Goal: Navigation & Orientation: Find specific page/section

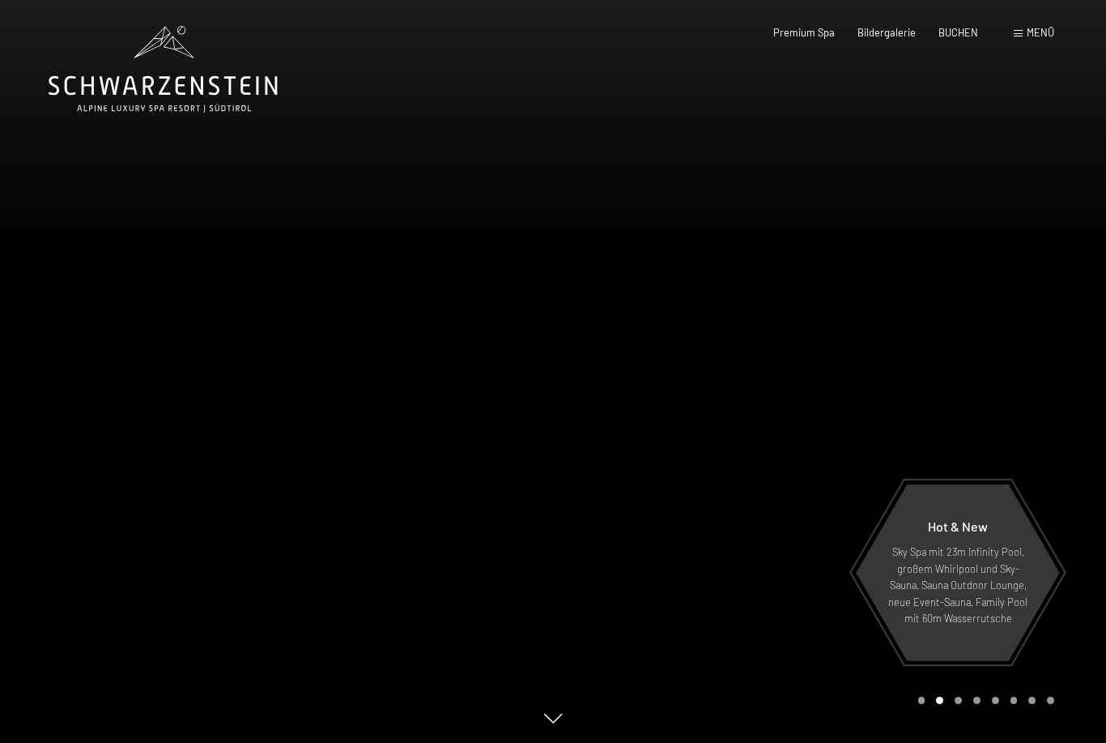
click at [1034, 31] on span "Menü" at bounding box center [1041, 32] width 28 height 13
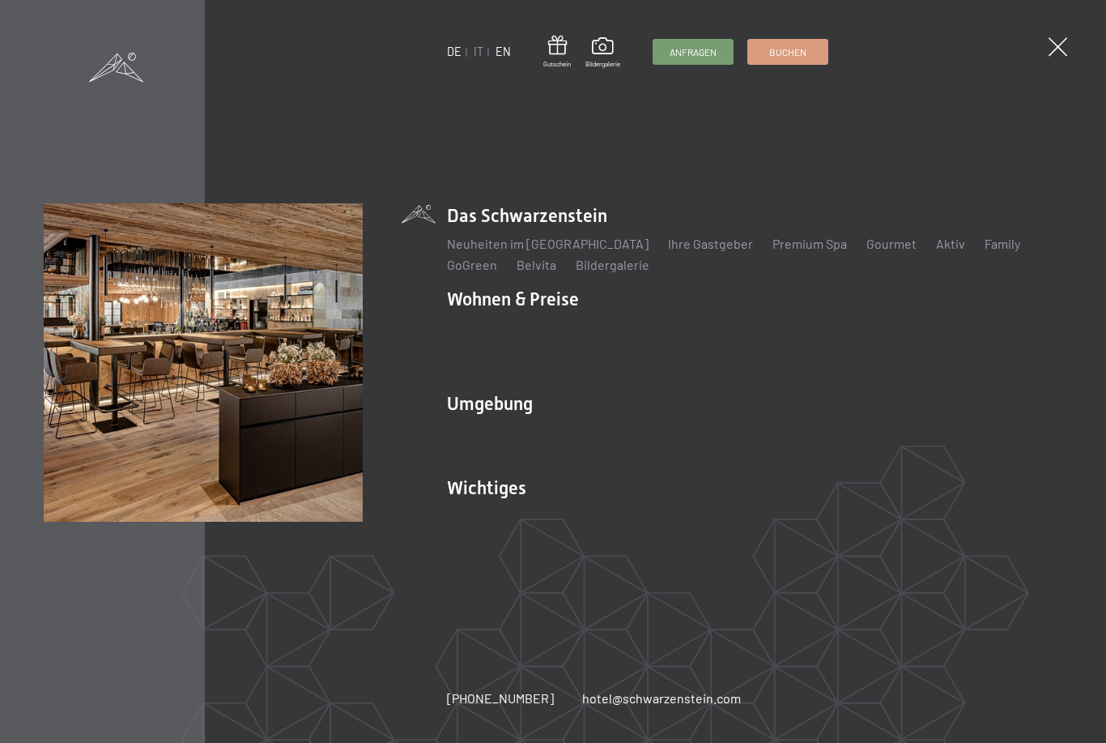
click at [504, 56] on link "EN" at bounding box center [503, 52] width 15 height 14
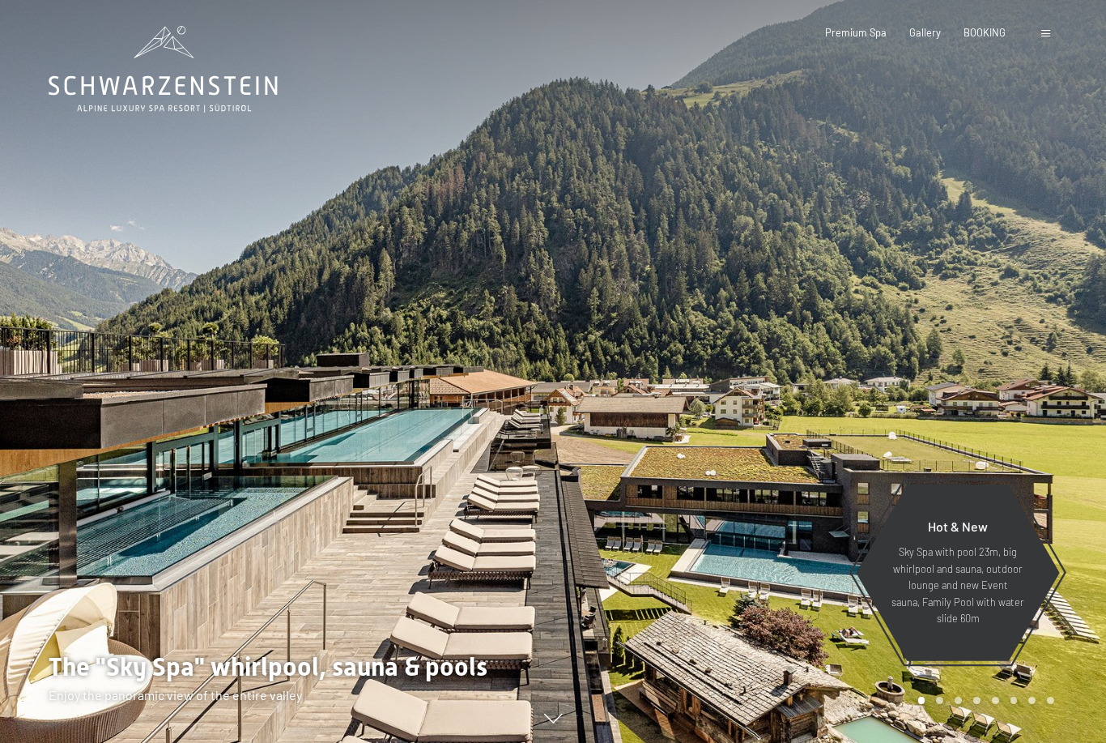
click at [1046, 26] on div "Booking Enquiries Premium Spa Gallery BOOKING DE IT EN Vouchers Gallery Enquiri…" at bounding box center [916, 33] width 275 height 15
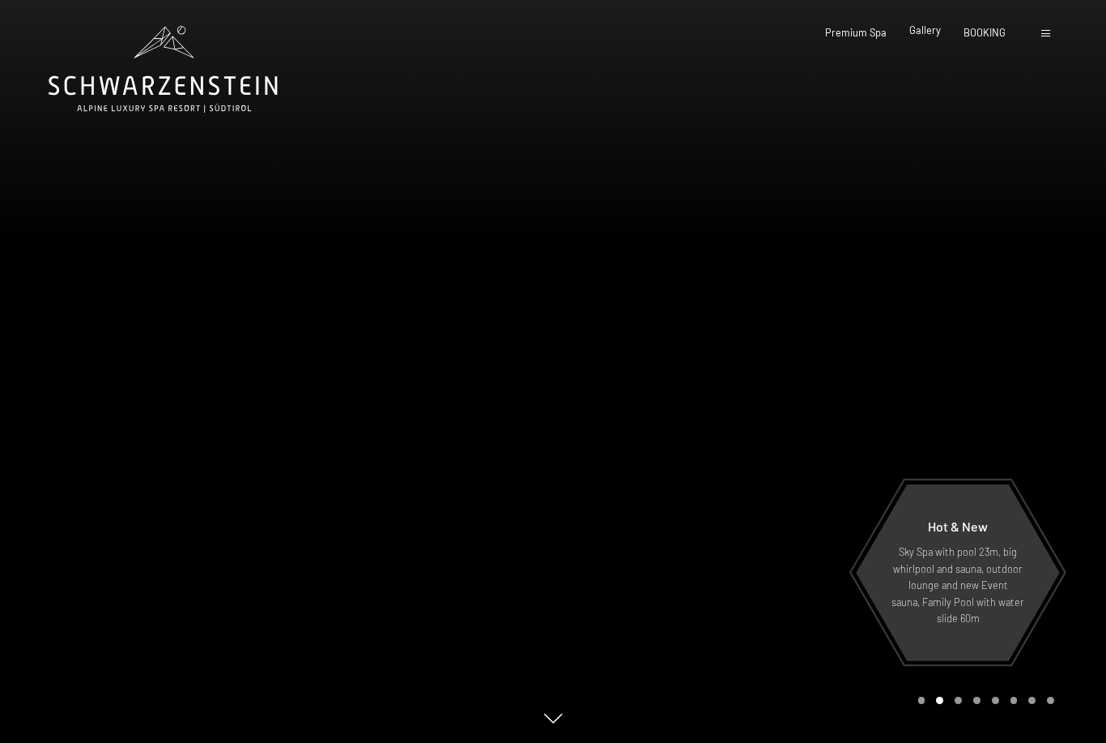
click at [927, 34] on span "Gallery" at bounding box center [926, 29] width 32 height 13
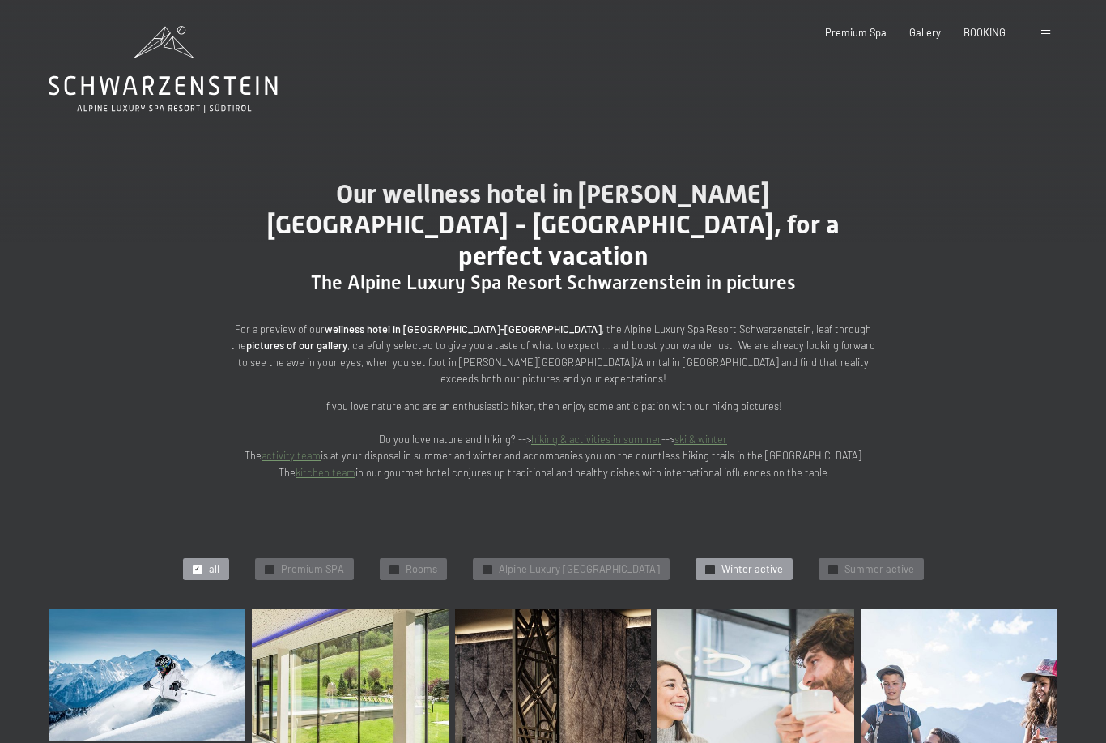
click at [774, 562] on span "Winter active" at bounding box center [753, 569] width 62 height 15
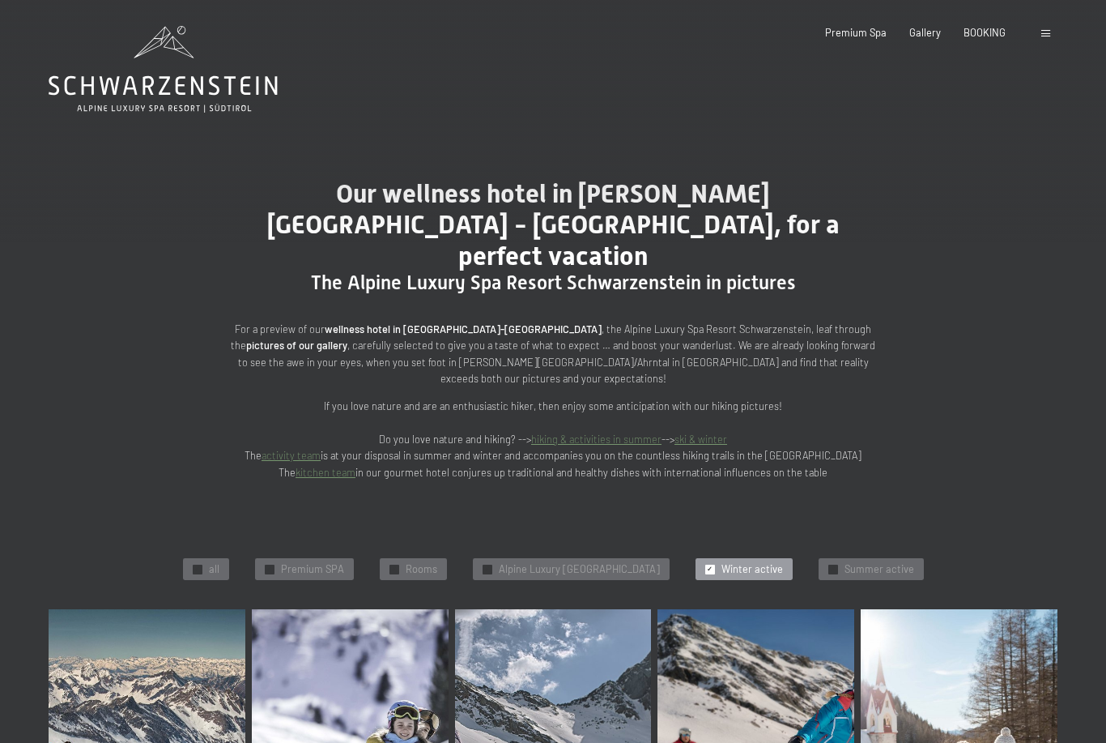
click at [1046, 32] on span at bounding box center [1046, 33] width 9 height 7
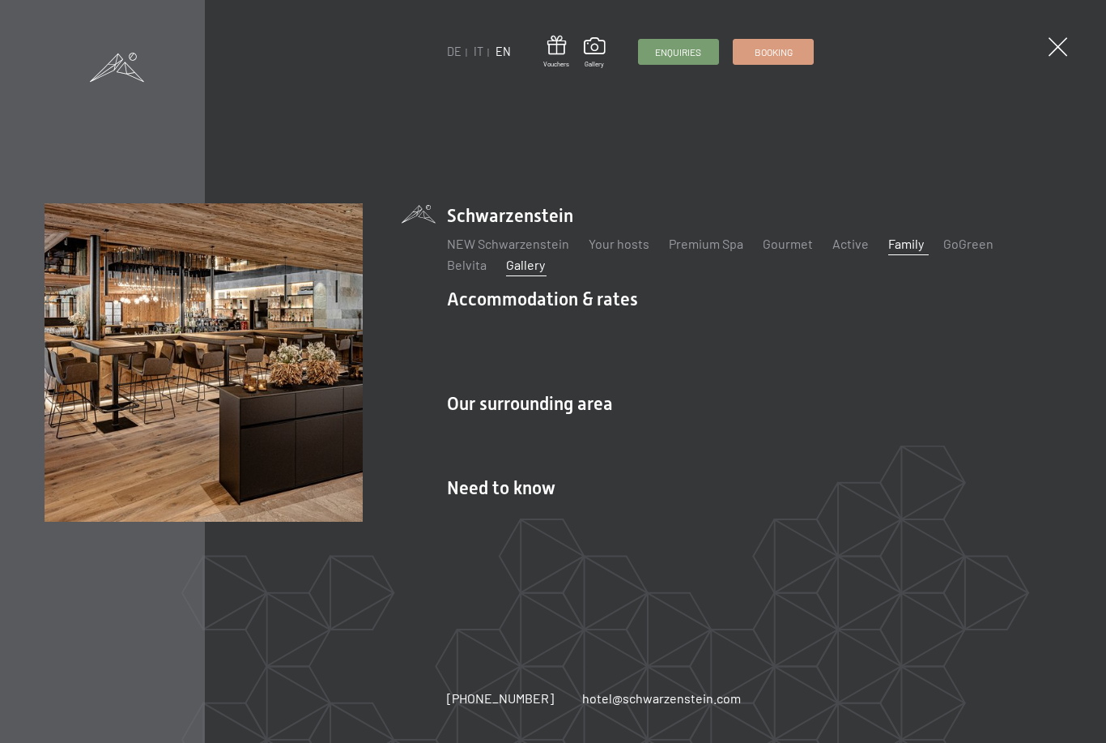
click at [919, 244] on link "Family" at bounding box center [907, 243] width 36 height 15
